Goal: Task Accomplishment & Management: Use online tool/utility

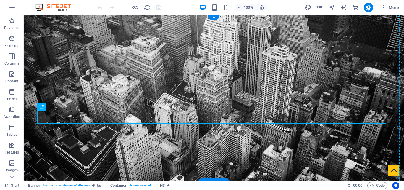
drag, startPoint x: 24, startPoint y: 15, endPoint x: 312, endPoint y: 134, distance: 311.7
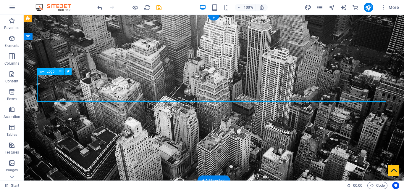
select select "px"
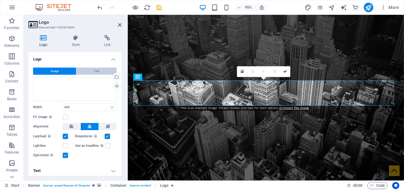
click at [102, 72] on button "Text" at bounding box center [96, 70] width 40 height 7
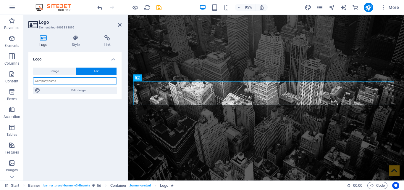
click at [64, 81] on input "text" at bounding box center [75, 80] width 84 height 7
type input "mohamy"
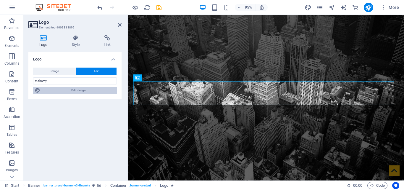
click at [93, 88] on span "Edit design" at bounding box center [78, 90] width 73 height 7
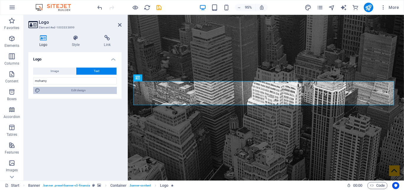
select select "rem"
select select "700"
select select "px"
select select "rem"
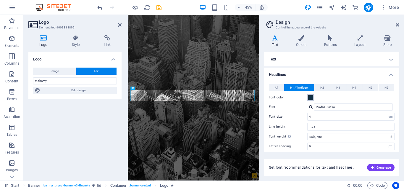
click at [308, 99] on span at bounding box center [310, 97] width 5 height 5
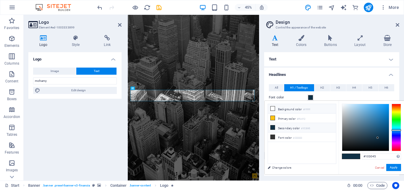
click at [294, 107] on li "Background color #ffffff" at bounding box center [302, 108] width 68 height 9
type input "#ffffff"
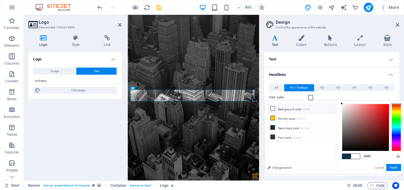
click at [284, 109] on li "Background color #ffffff" at bounding box center [302, 108] width 68 height 9
click at [274, 110] on icon at bounding box center [273, 108] width 4 height 4
click at [273, 107] on icon at bounding box center [273, 108] width 4 height 4
click at [309, 99] on span at bounding box center [310, 97] width 5 height 5
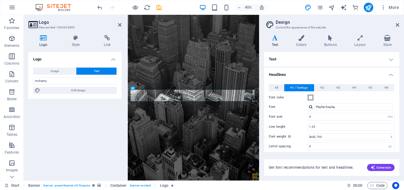
scroll to position [56, 0]
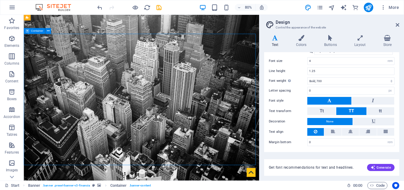
click at [399, 24] on icon at bounding box center [398, 24] width 4 height 5
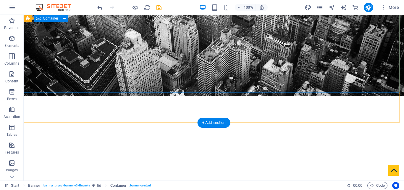
scroll to position [89, 0]
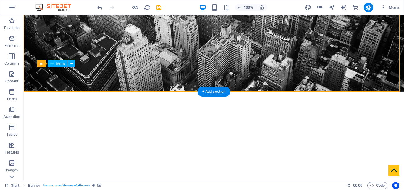
drag, startPoint x: 41, startPoint y: 75, endPoint x: 55, endPoint y: 75, distance: 14.5
select select
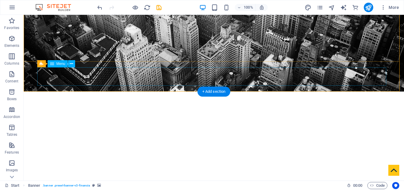
select select
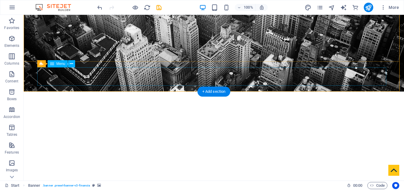
select select
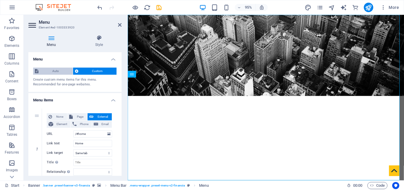
click at [51, 70] on span "Auto" at bounding box center [55, 70] width 31 height 7
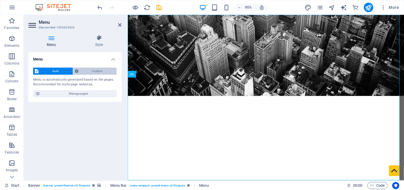
click at [82, 72] on span "Custom" at bounding box center [97, 70] width 35 height 7
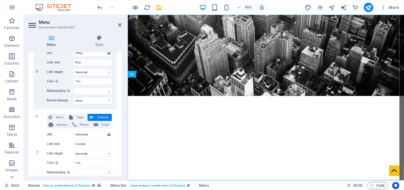
scroll to position [431, 0]
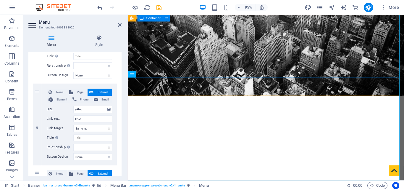
click at [205, 141] on div "mohamy" at bounding box center [273, 183] width 291 height 84
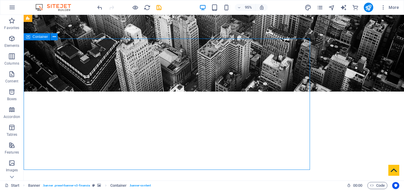
scroll to position [0, 0]
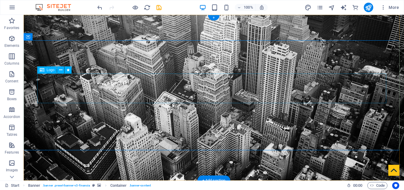
scroll to position [89, 0]
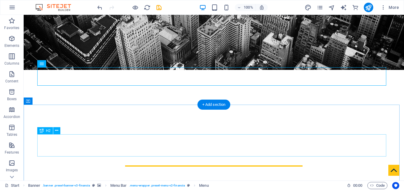
scroll to position [118, 0]
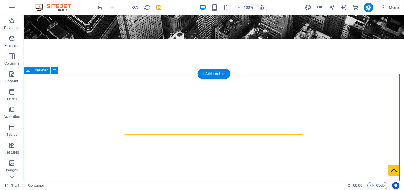
scroll to position [82, 0]
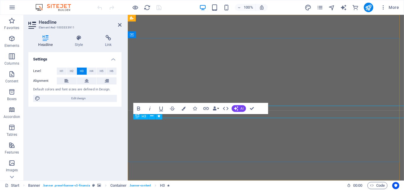
click at [158, 117] on icon at bounding box center [159, 116] width 3 height 6
select select "fade"
select select "s"
select select "onload"
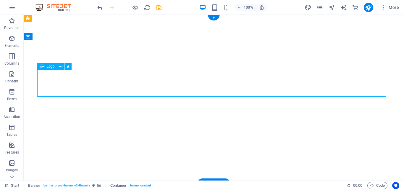
select select "px"
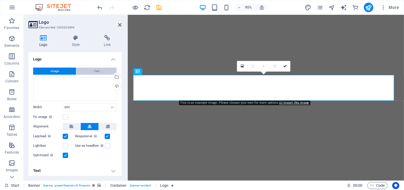
click at [106, 72] on button "Text" at bounding box center [96, 70] width 40 height 7
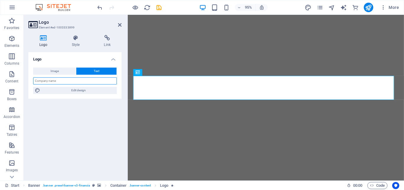
click at [69, 82] on input "text" at bounding box center [75, 80] width 84 height 7
type input "mohamy"
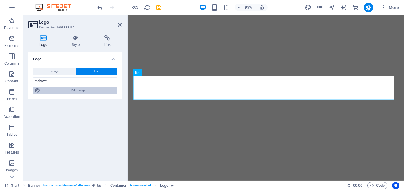
click at [90, 88] on span "Edit design" at bounding box center [78, 90] width 73 height 7
select select "rem"
select select "700"
select select "px"
select select "rem"
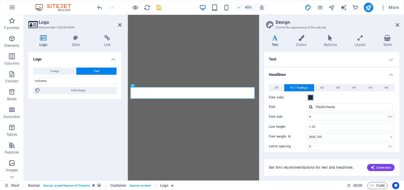
click at [312, 97] on span at bounding box center [310, 97] width 5 height 5
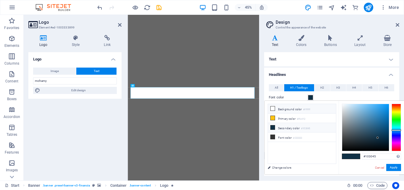
click at [273, 108] on icon at bounding box center [273, 108] width 4 height 4
type input "#ffffff"
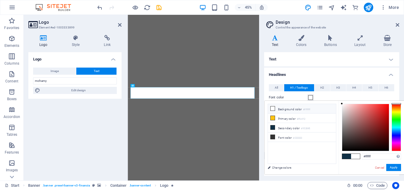
click at [278, 109] on li "Background color #ffffff" at bounding box center [302, 108] width 68 height 9
click at [397, 168] on button "Apply" at bounding box center [393, 167] width 15 height 7
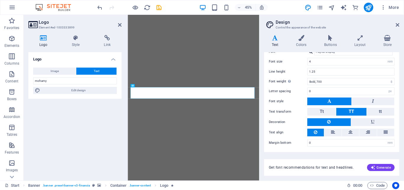
scroll to position [56, 0]
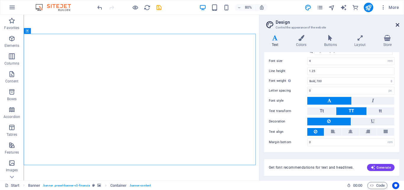
click at [396, 24] on icon at bounding box center [398, 24] width 4 height 5
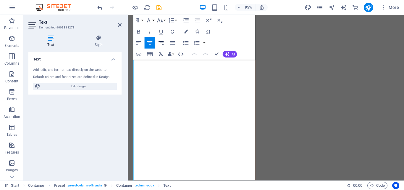
click at [163, 43] on icon "button" at bounding box center [161, 43] width 7 height 7
click at [176, 43] on button "Align Justify" at bounding box center [172, 42] width 11 height 11
click at [190, 43] on button "Unordered List" at bounding box center [186, 42] width 11 height 11
click at [197, 43] on icon "button" at bounding box center [196, 43] width 5 height 4
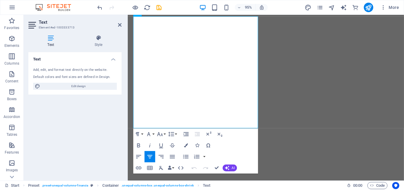
click at [106, 136] on div "Text Add, edit, and format text directly on the website. Default colors and fon…" at bounding box center [74, 113] width 93 height 123
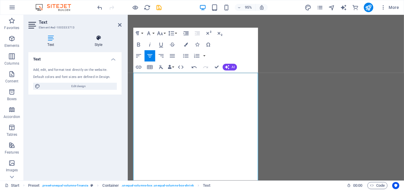
click at [102, 45] on h4 "Style" at bounding box center [98, 41] width 46 height 12
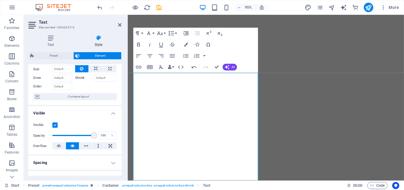
scroll to position [30, 0]
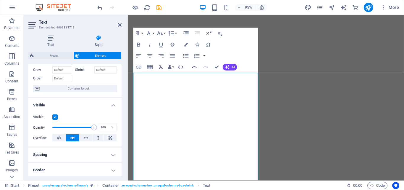
click at [99, 42] on h4 "Style" at bounding box center [98, 41] width 46 height 12
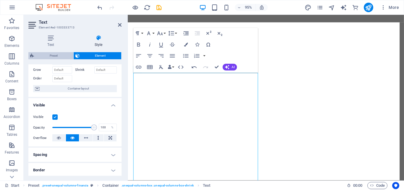
click at [58, 54] on span "Preset" at bounding box center [54, 55] width 36 height 7
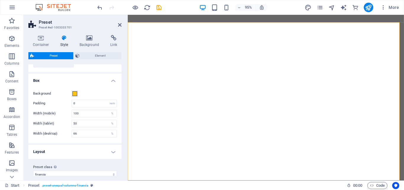
scroll to position [100, 0]
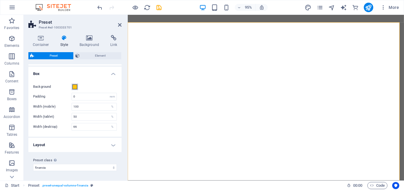
click at [76, 88] on span at bounding box center [74, 86] width 5 height 5
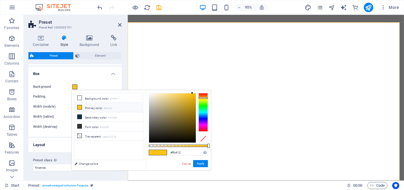
click at [92, 105] on li "Primary color #ffc412" at bounding box center [109, 107] width 68 height 9
click at [87, 107] on li "Primary color #ffc412" at bounding box center [109, 107] width 68 height 9
click at [199, 162] on button "Apply" at bounding box center [200, 163] width 15 height 7
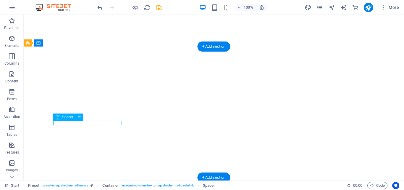
select select "px"
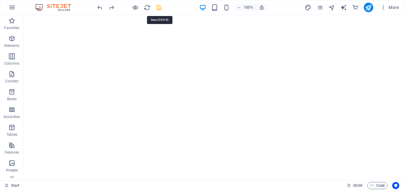
click at [162, 7] on icon "save" at bounding box center [159, 7] width 7 height 7
click at [162, 6] on div at bounding box center [129, 7] width 66 height 9
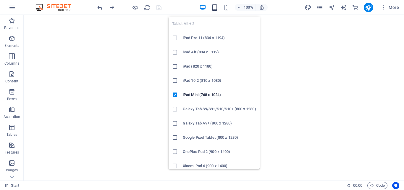
click at [216, 7] on icon "button" at bounding box center [214, 7] width 7 height 7
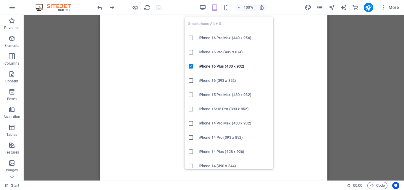
click at [228, 11] on icon "button" at bounding box center [226, 7] width 7 height 7
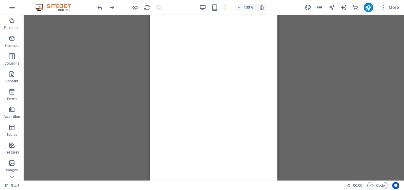
click at [157, 7] on div at bounding box center [129, 7] width 66 height 9
click at [148, 8] on icon "reload" at bounding box center [147, 7] width 7 height 7
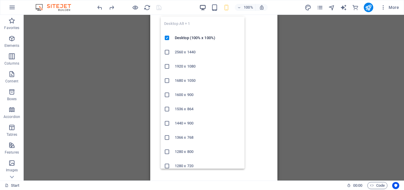
click at [204, 7] on icon "button" at bounding box center [202, 7] width 7 height 7
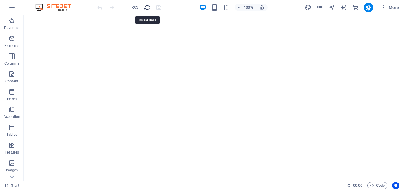
click at [149, 8] on icon "reload" at bounding box center [147, 7] width 7 height 7
click at [160, 7] on div at bounding box center [129, 7] width 66 height 9
